Goal: Task Accomplishment & Management: Use online tool/utility

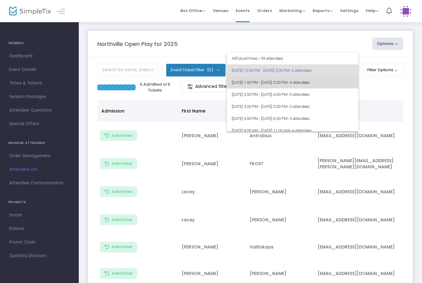
click at [343, 80] on span "[DATE] 1:00 PM - [DATE] 3:00 PM • 4 attendees" at bounding box center [292, 83] width 122 height 12
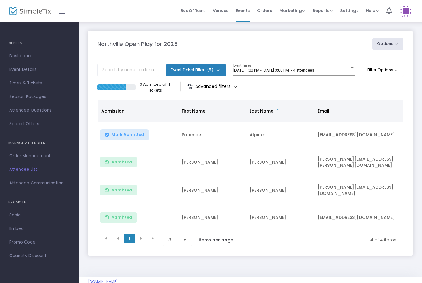
click at [312, 71] on span "[DATE] 1:00 PM - [DATE] 3:00 PM • 4 attendees" at bounding box center [273, 70] width 81 height 5
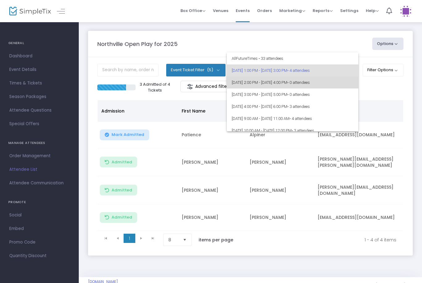
click at [310, 84] on span "[DATE] 2:00 PM - [DATE] 4:00 PM • 0 attendees" at bounding box center [292, 83] width 122 height 12
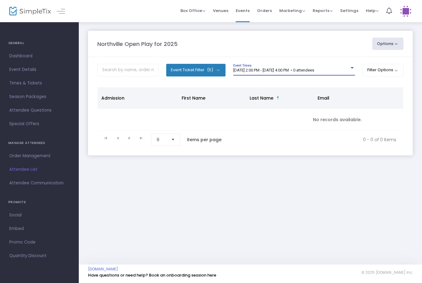
click at [298, 56] on m-panel-header "Northville Open Play for 2025 Options Export List Print Name Tags Export to Mai…" at bounding box center [250, 44] width 324 height 26
click at [311, 65] on div "[DATE] 2:00 PM - [DATE] 4:00 PM • 0 attendees Event Times" at bounding box center [294, 70] width 122 height 12
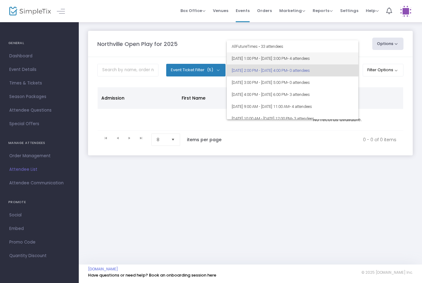
click at [300, 61] on span "[DATE] 1:00 PM - [DATE] 3:00 PM • 4 attendees" at bounding box center [292, 58] width 122 height 12
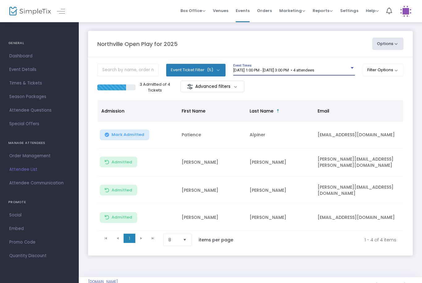
click at [128, 126] on td "Mark Admitted" at bounding box center [138, 135] width 80 height 27
click at [126, 137] on span "Mark Admitted" at bounding box center [127, 134] width 33 height 5
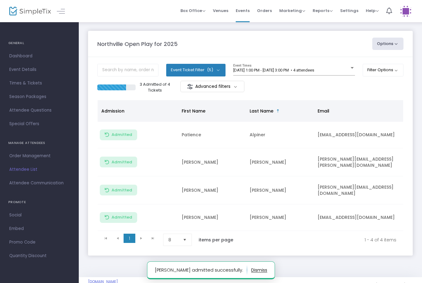
click at [299, 69] on span "[DATE] 1:00 PM - [DATE] 3:00 PM • 4 attendees" at bounding box center [273, 70] width 81 height 5
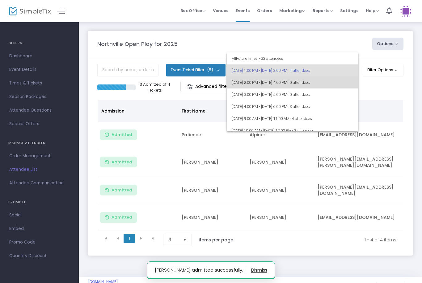
click at [285, 83] on span "[DATE] 2:00 PM - [DATE] 4:00 PM • 0 attendees" at bounding box center [292, 83] width 122 height 12
